Goal: Task Accomplishment & Management: Use online tool/utility

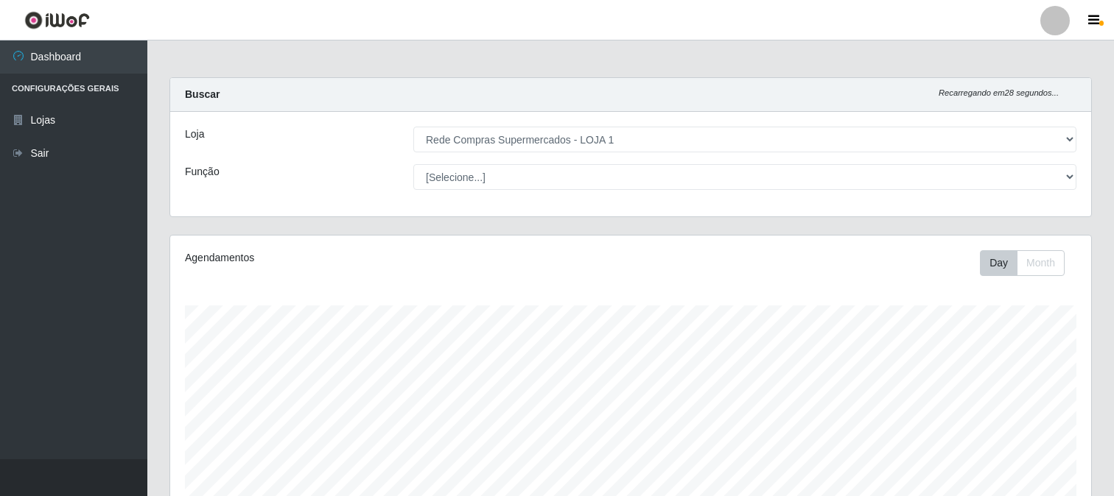
select select "158"
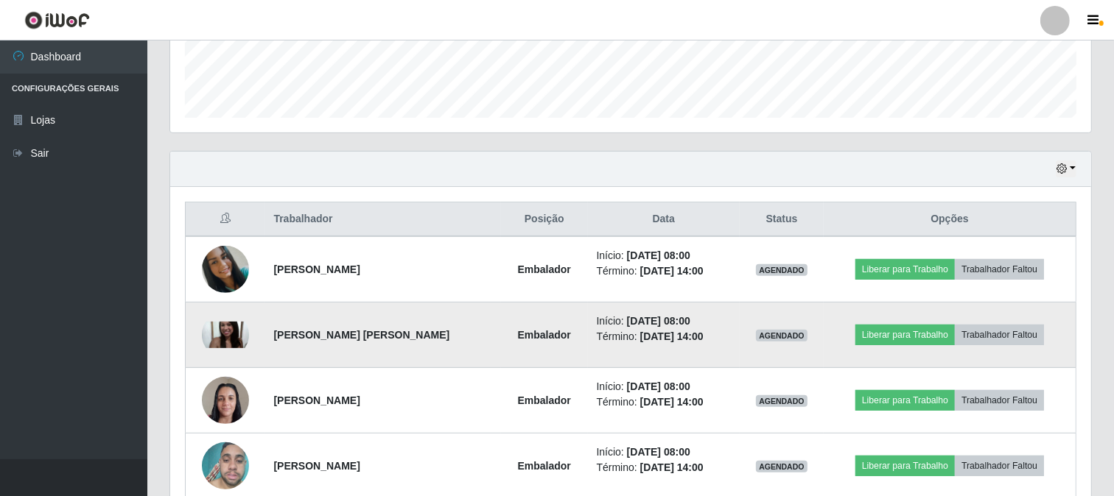
scroll to position [491, 0]
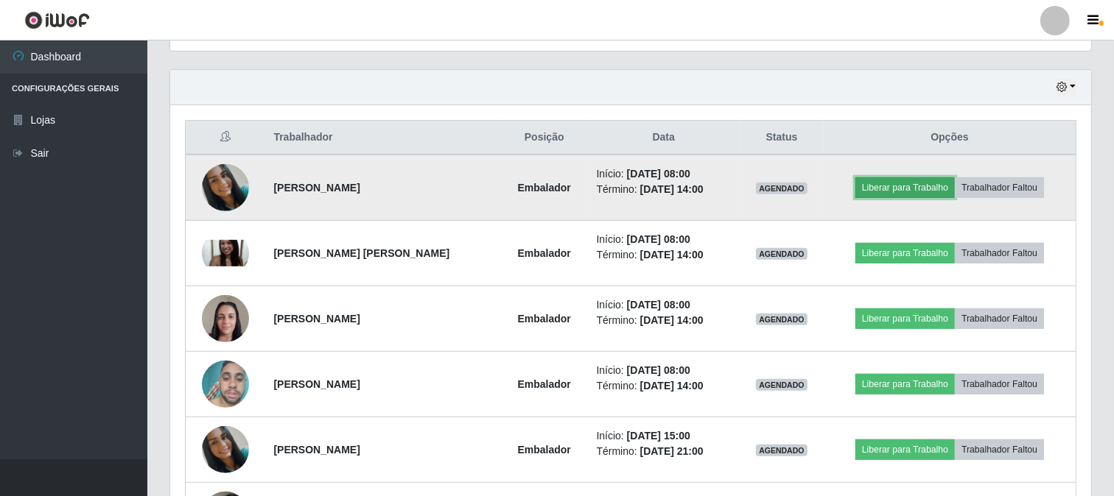
click at [880, 183] on button "Liberar para Trabalho" at bounding box center [904, 188] width 99 height 21
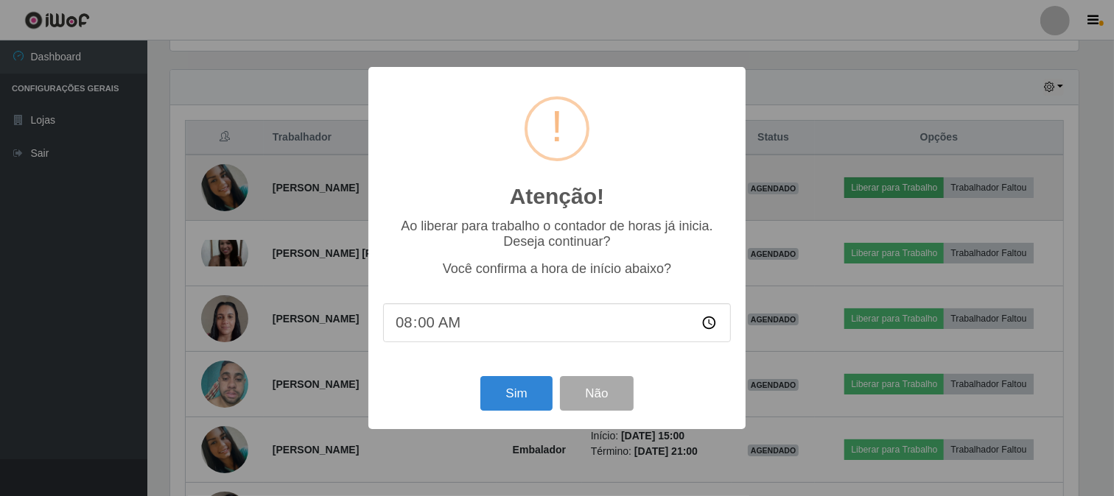
scroll to position [305, 911]
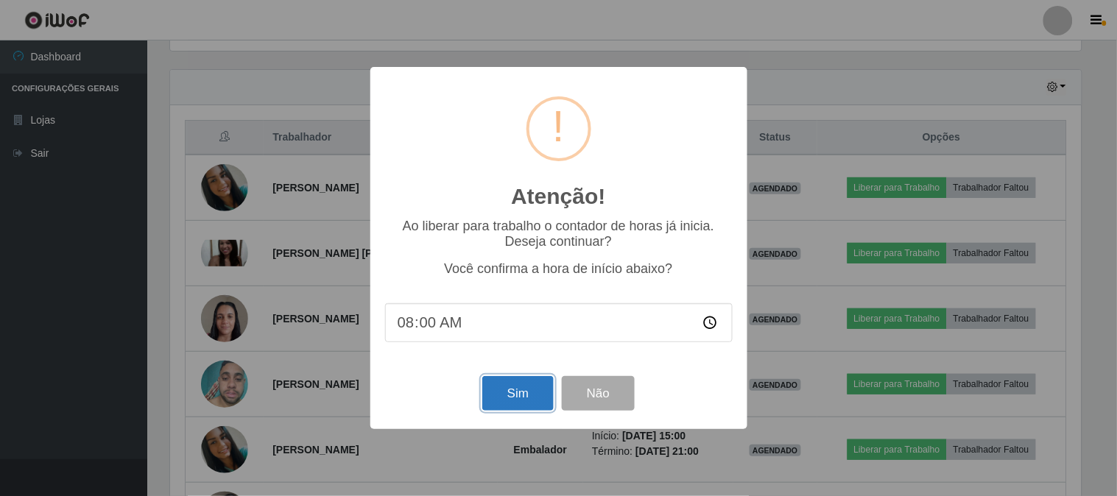
click at [504, 393] on button "Sim" at bounding box center [517, 393] width 71 height 35
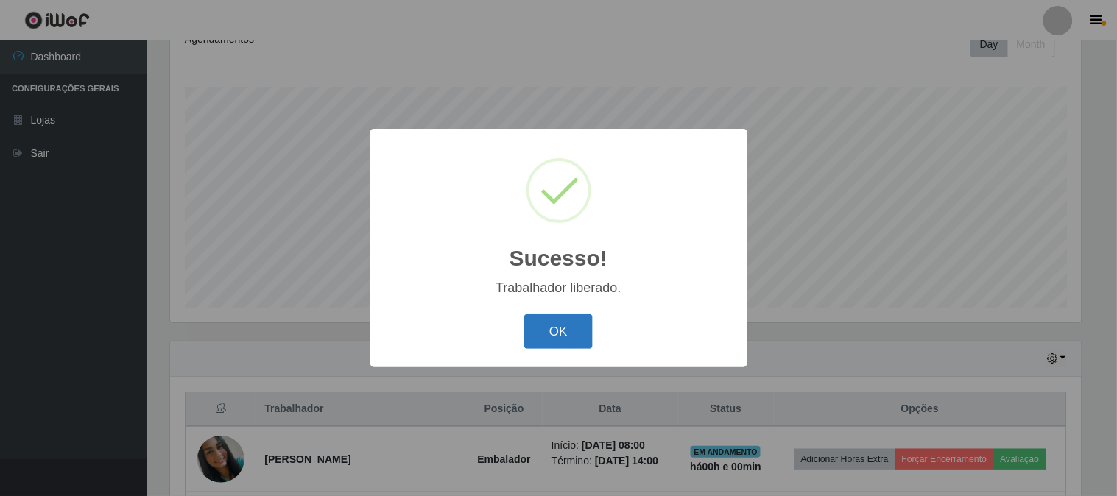
click at [548, 332] on button "OK" at bounding box center [558, 332] width 68 height 35
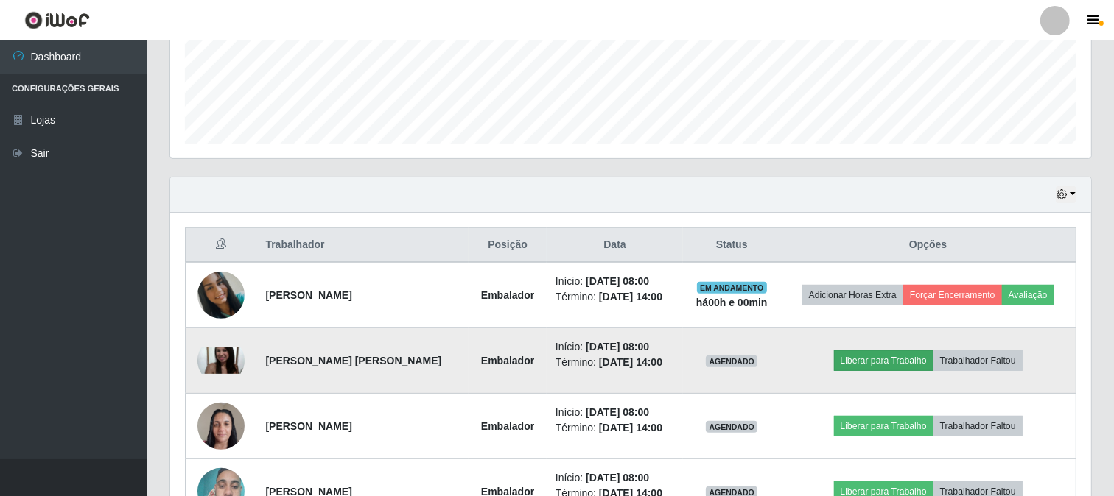
scroll to position [547, 0]
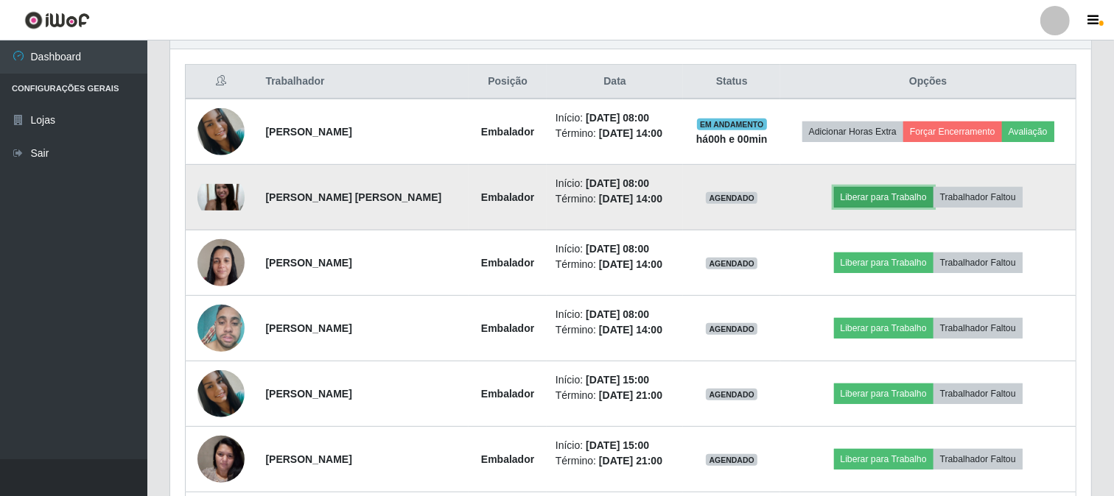
click at [855, 194] on button "Liberar para Trabalho" at bounding box center [883, 197] width 99 height 21
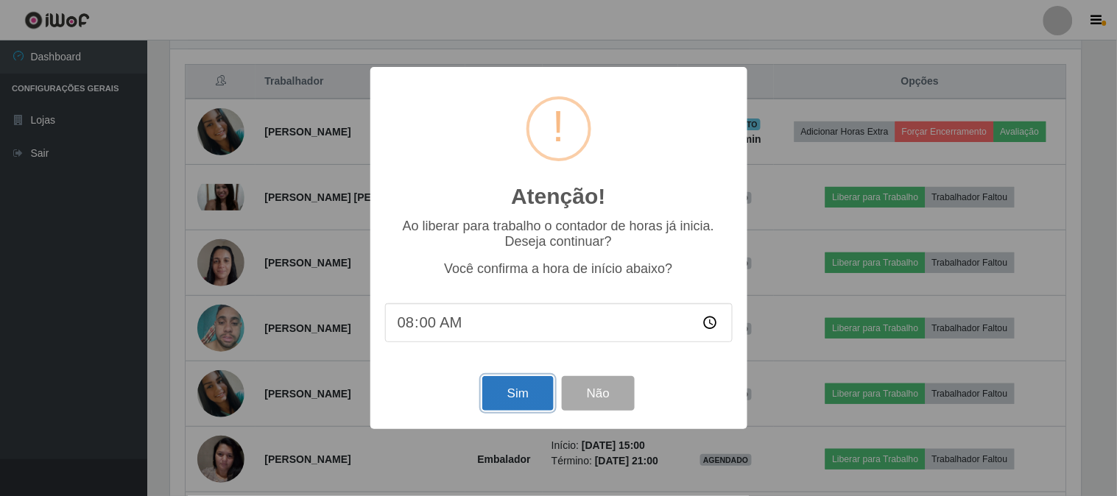
click at [513, 388] on button "Sim" at bounding box center [517, 393] width 71 height 35
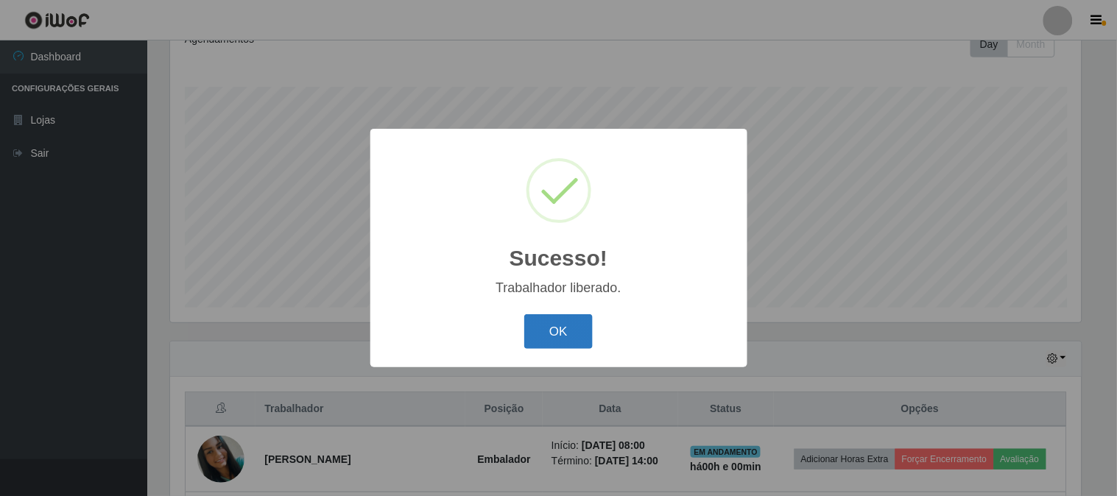
click at [555, 330] on button "OK" at bounding box center [558, 332] width 68 height 35
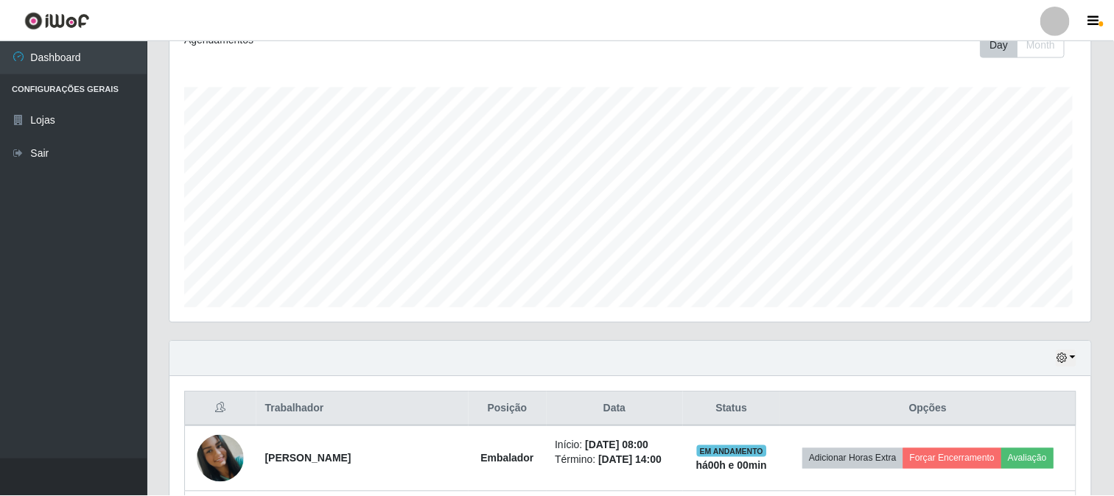
scroll to position [305, 921]
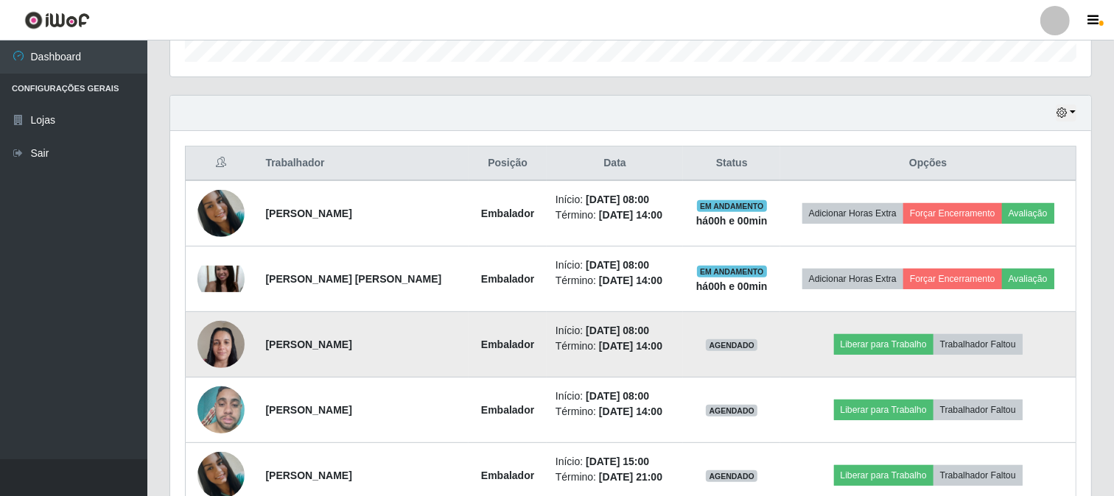
click at [219, 346] on img at bounding box center [220, 344] width 47 height 63
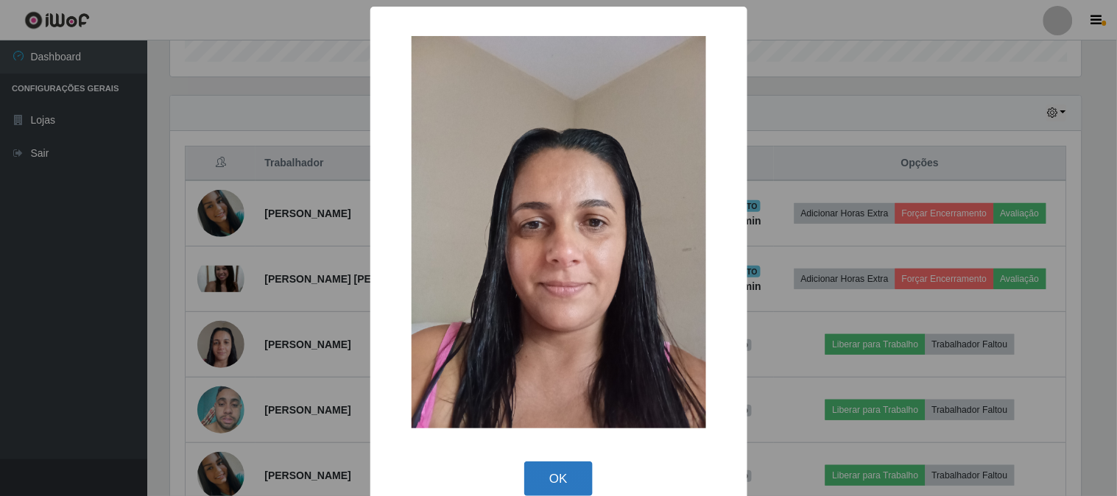
click at [555, 472] on button "OK" at bounding box center [558, 479] width 68 height 35
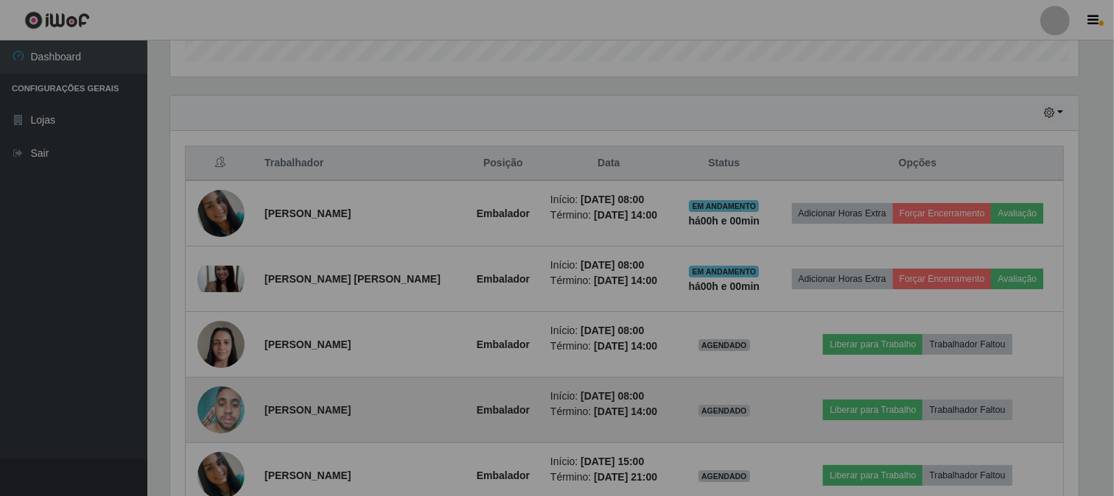
scroll to position [305, 921]
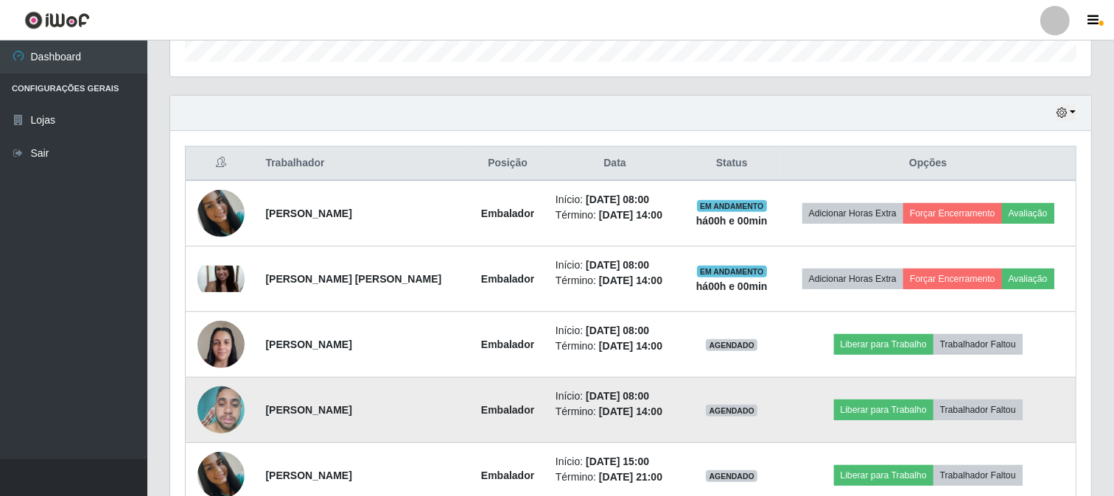
click at [214, 414] on img at bounding box center [220, 410] width 47 height 63
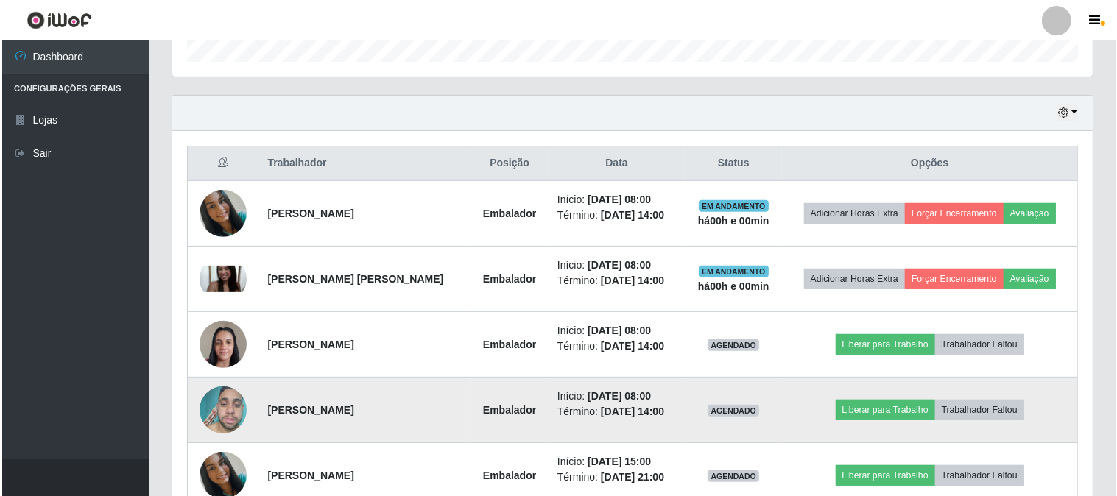
scroll to position [0, 0]
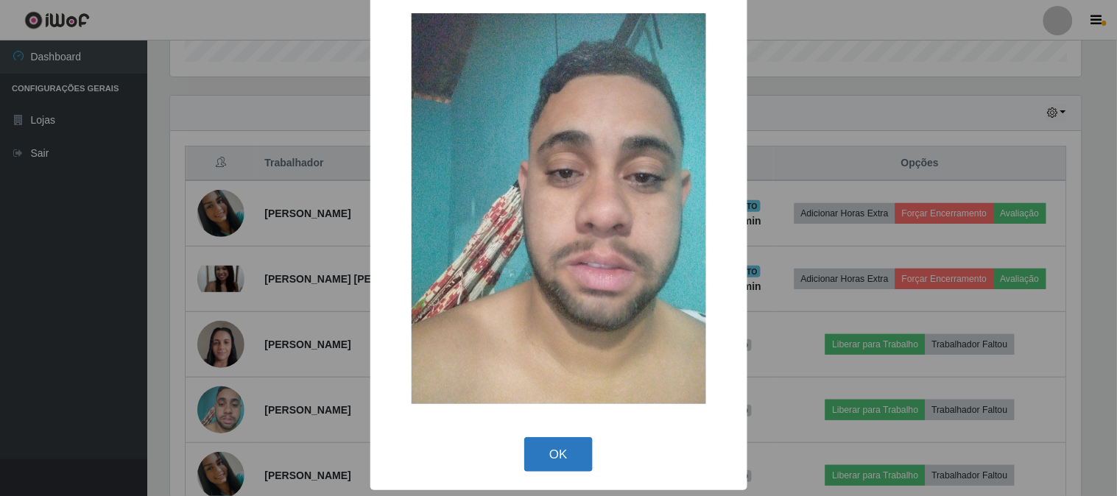
click at [560, 451] on button "OK" at bounding box center [558, 455] width 68 height 35
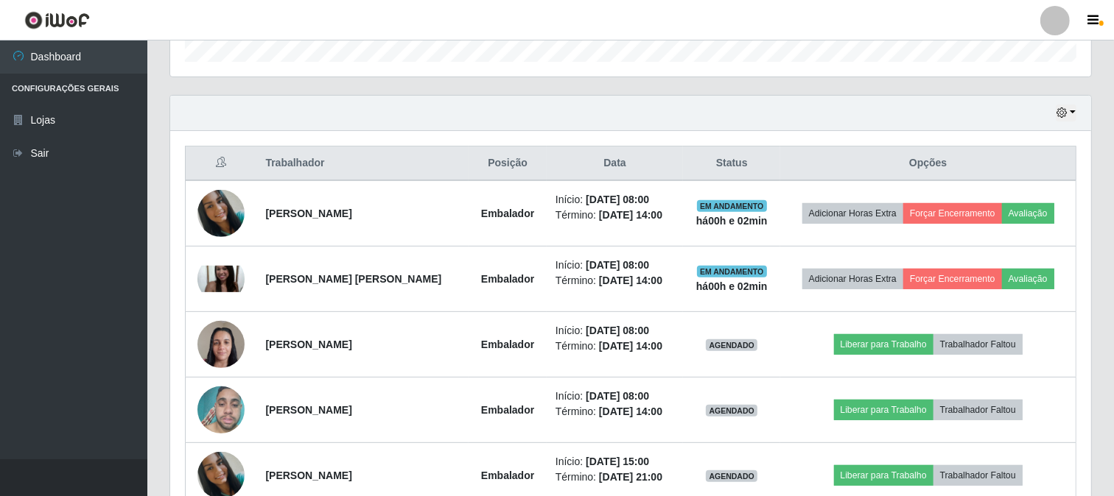
scroll to position [628, 0]
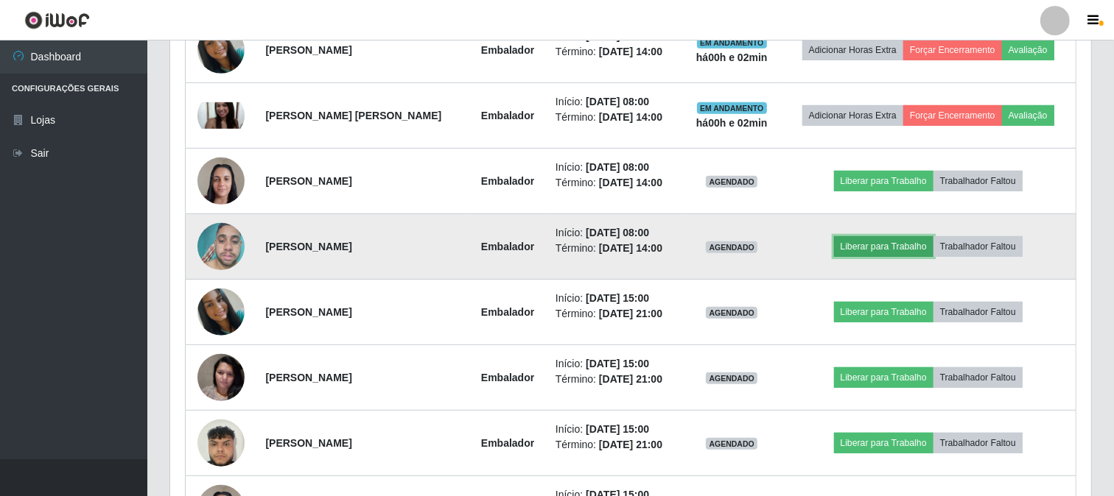
click at [885, 247] on button "Liberar para Trabalho" at bounding box center [883, 246] width 99 height 21
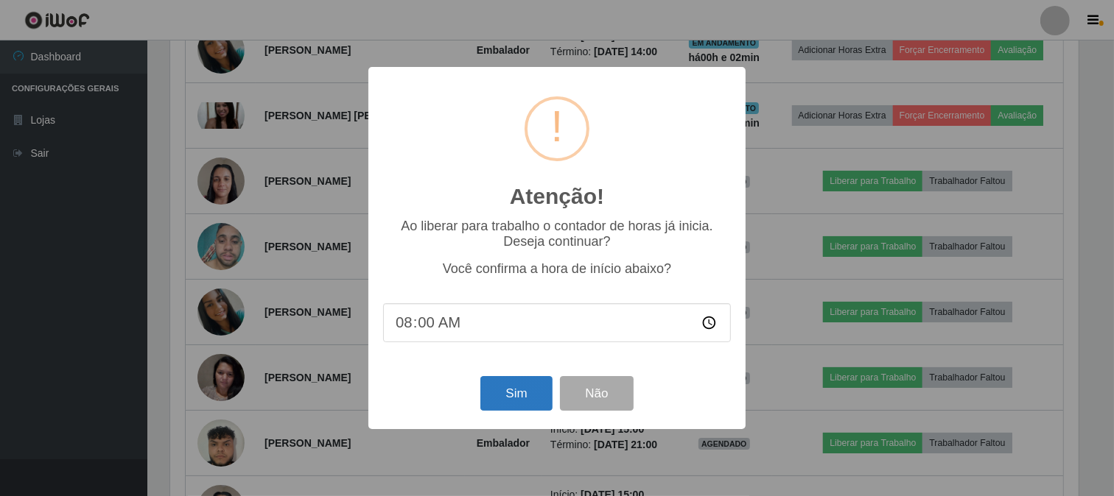
scroll to position [305, 911]
click at [508, 393] on button "Sim" at bounding box center [517, 393] width 71 height 35
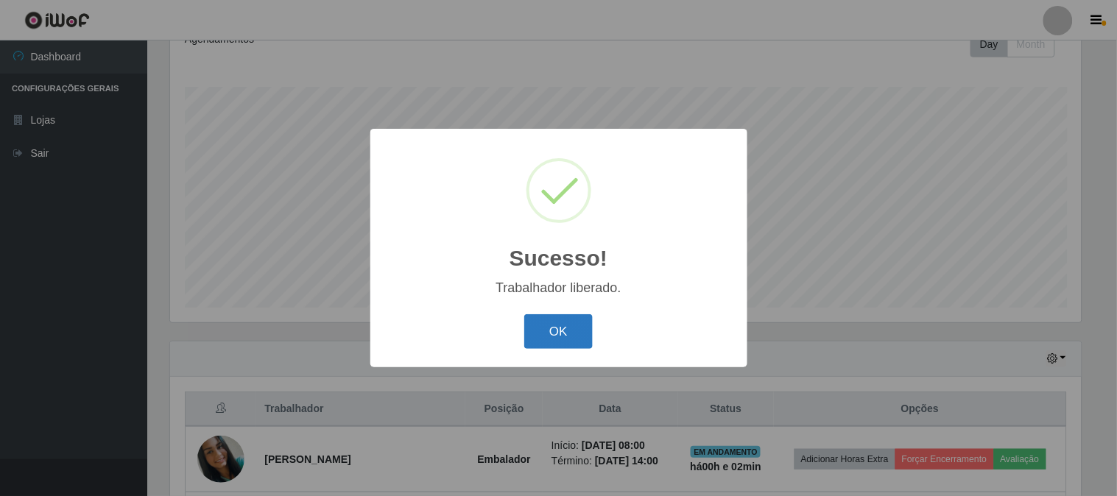
click at [535, 328] on button "OK" at bounding box center [558, 332] width 68 height 35
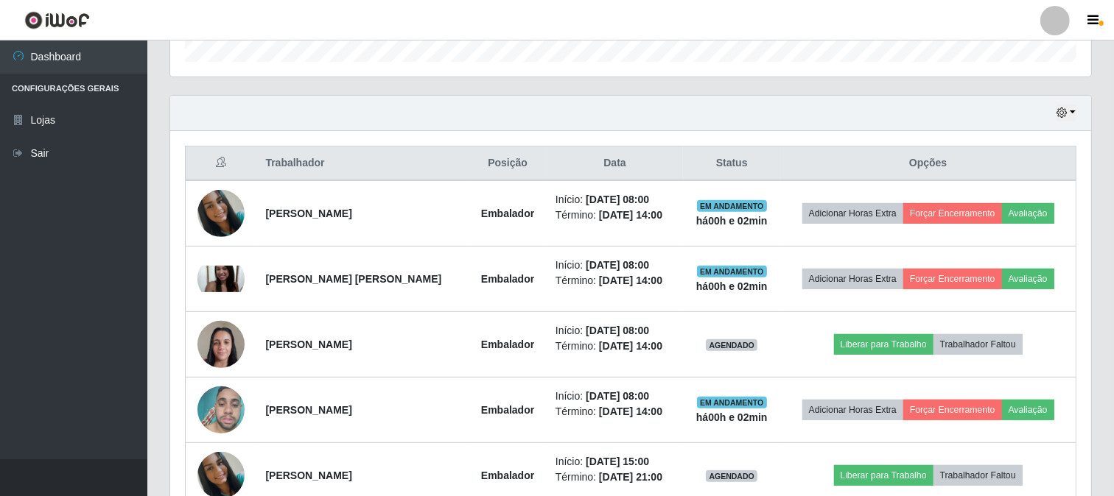
scroll to position [383, 0]
